Goal: Check status: Check status

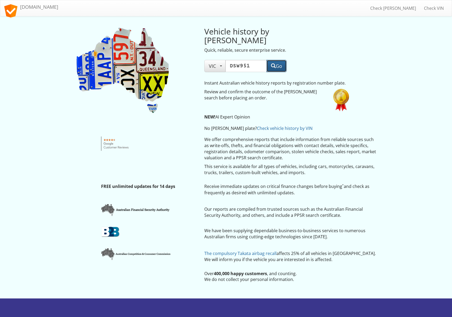
click at [277, 60] on button "Go" at bounding box center [277, 66] width 20 height 12
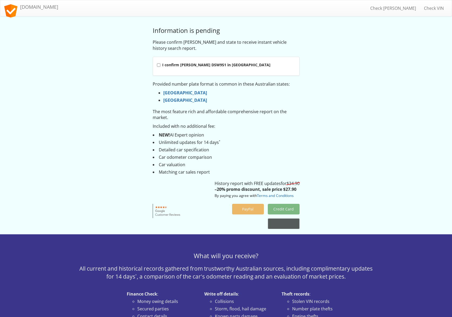
click at [189, 65] on strong "I confirm [PERSON_NAME] DSW951 in [GEOGRAPHIC_DATA]" at bounding box center [216, 64] width 108 height 5
click at [160, 65] on input "I confirm [PERSON_NAME] DSW951 in [GEOGRAPHIC_DATA]" at bounding box center [158, 64] width 3 height 3
checkbox input "true"
